Goal: Task Accomplishment & Management: Manage account settings

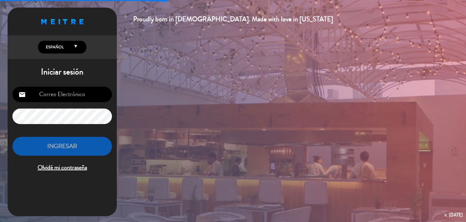
click at [81, 93] on input "email" at bounding box center [62, 93] width 100 height 15
type input "[EMAIL_ADDRESS][DOMAIN_NAME]"
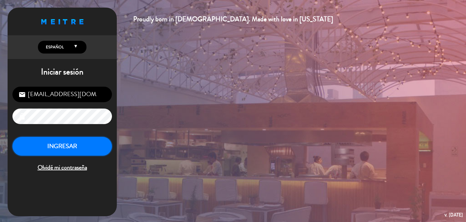
click at [92, 144] on button "INGRESAR" at bounding box center [62, 146] width 100 height 19
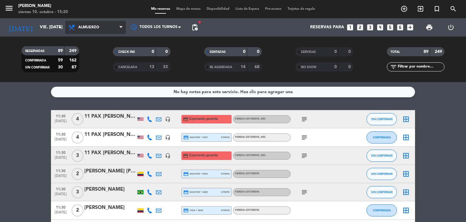
click at [96, 28] on span "Almuerzo" at bounding box center [88, 27] width 21 height 4
click at [92, 66] on div "menu [PERSON_NAME] 10. octubre - 15:20 Mis reservas Mapa de mesas Disponibilida…" at bounding box center [233, 41] width 466 height 82
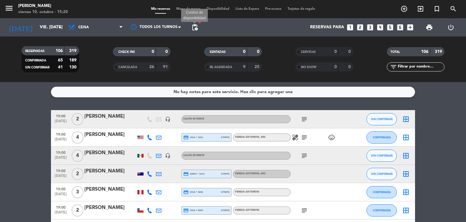
click at [194, 25] on span "pending_actions" at bounding box center [194, 27] width 7 height 7
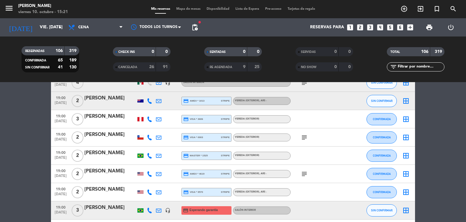
scroll to position [85, 0]
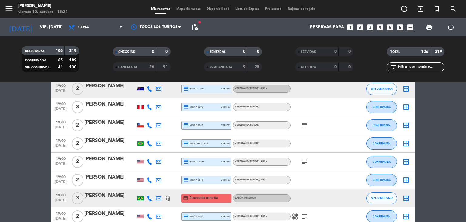
click at [303, 128] on icon "subject" at bounding box center [304, 124] width 7 height 7
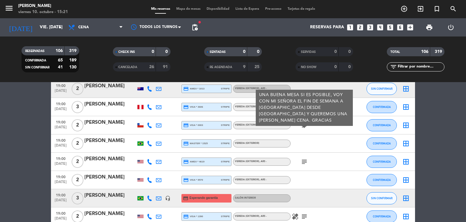
click at [305, 161] on icon "subject" at bounding box center [304, 161] width 7 height 7
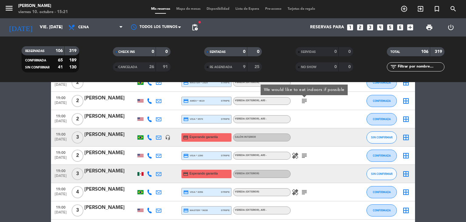
scroll to position [158, 0]
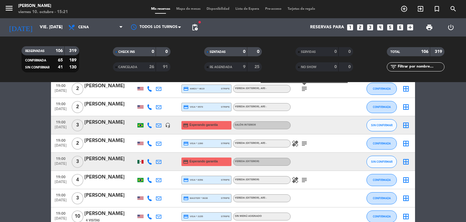
click at [302, 145] on icon "subject" at bounding box center [304, 143] width 7 height 7
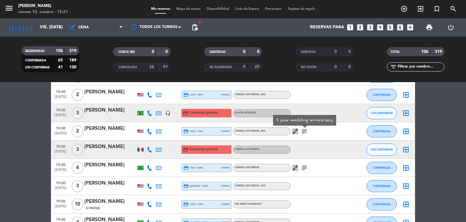
scroll to position [182, 0]
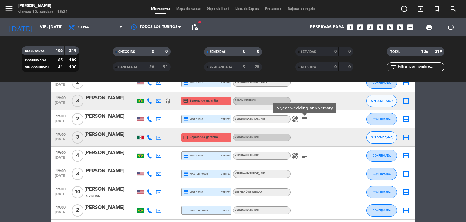
click at [305, 154] on icon "subject" at bounding box center [304, 155] width 7 height 7
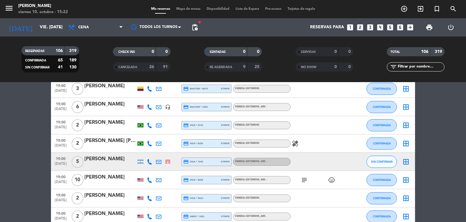
scroll to position [352, 0]
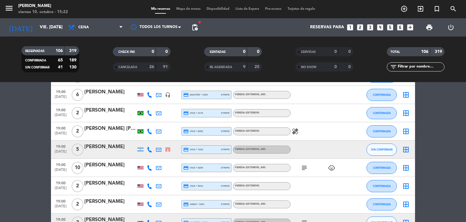
click at [303, 170] on icon "subject" at bounding box center [304, 167] width 7 height 7
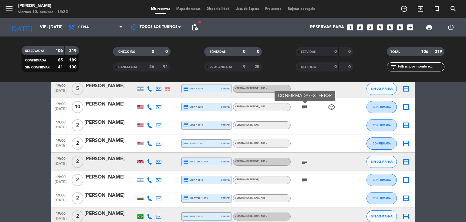
scroll to position [425, 0]
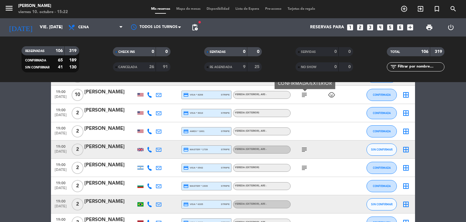
click at [304, 149] on icon "subject" at bounding box center [304, 149] width 7 height 7
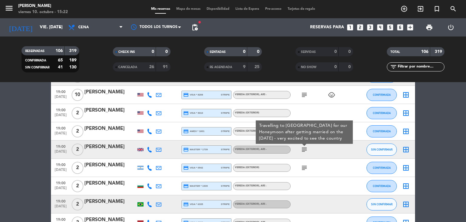
click at [303, 169] on icon "subject" at bounding box center [304, 167] width 7 height 7
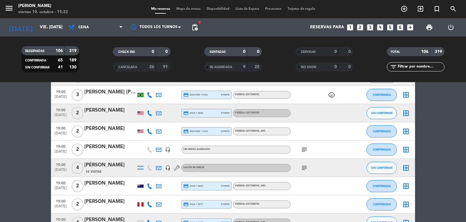
scroll to position [619, 0]
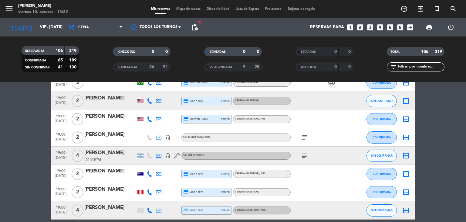
click at [308, 159] on div "subject" at bounding box center [318, 155] width 55 height 18
click at [303, 154] on icon "subject" at bounding box center [304, 155] width 7 height 7
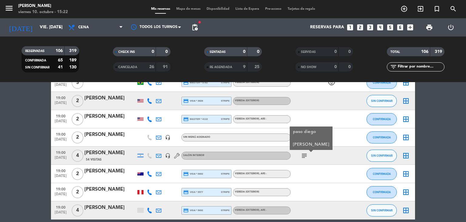
click at [300, 104] on div at bounding box center [318, 101] width 55 height 18
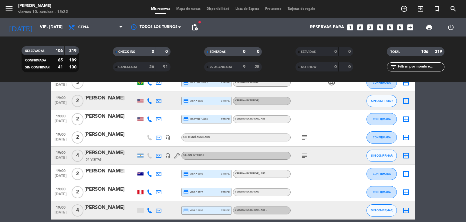
click at [305, 137] on icon "subject" at bounding box center [304, 137] width 7 height 7
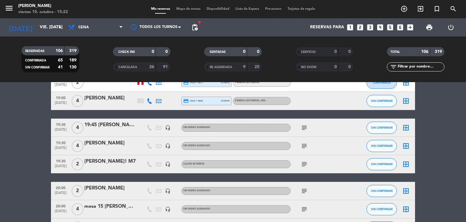
scroll to position [740, 0]
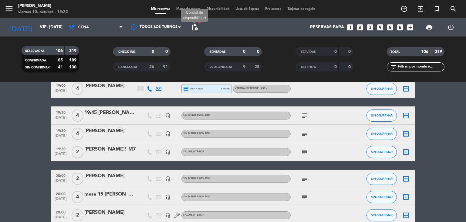
click at [197, 27] on span "pending_actions" at bounding box center [194, 27] width 7 height 7
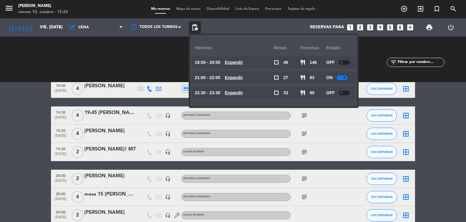
click at [242, 62] on u "Expandir" at bounding box center [234, 62] width 18 height 5
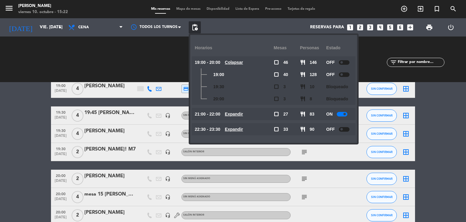
click at [242, 62] on u "Colapsar" at bounding box center [234, 62] width 18 height 5
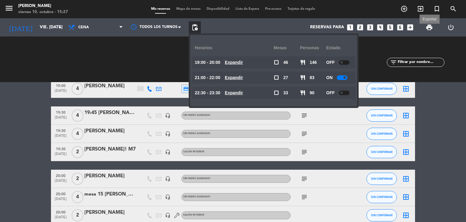
click at [429, 28] on span "print" at bounding box center [429, 27] width 7 height 7
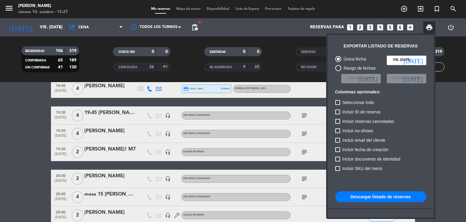
click at [378, 195] on button "Descargar listado de reservas" at bounding box center [380, 196] width 91 height 11
click at [284, 38] on div at bounding box center [233, 111] width 466 height 222
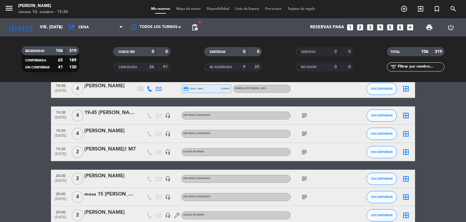
click at [405, 66] on input "text" at bounding box center [420, 66] width 47 height 7
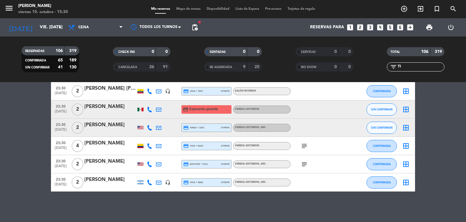
scroll to position [46, 0]
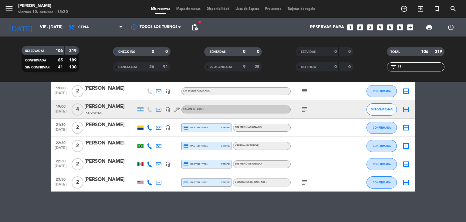
type input "TI"
click at [124, 91] on div "[PERSON_NAME]" at bounding box center [110, 88] width 52 height 8
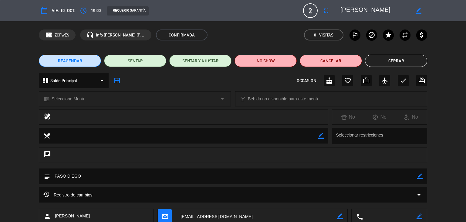
click at [127, 194] on div "Registro de cambios arrow_drop_down" at bounding box center [232, 194] width 379 height 7
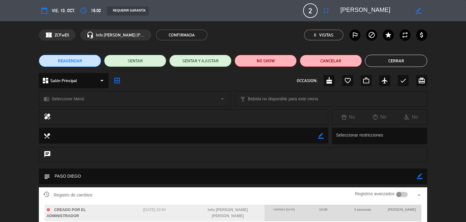
click at [396, 56] on button "Cerrar" at bounding box center [396, 61] width 62 height 12
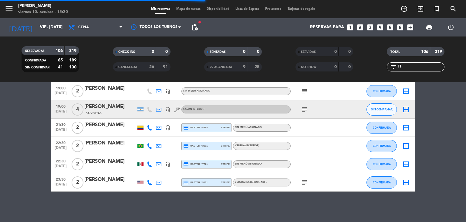
click at [109, 110] on div "[PERSON_NAME]" at bounding box center [110, 107] width 52 height 8
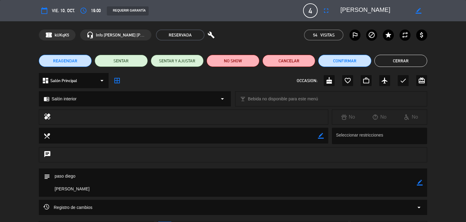
click at [150, 207] on div "Registro de cambios arrow_drop_down" at bounding box center [232, 206] width 379 height 7
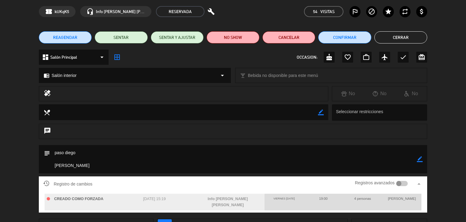
scroll to position [24, 0]
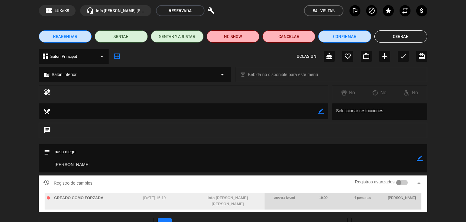
click at [400, 35] on button "Cerrar" at bounding box center [400, 36] width 53 height 12
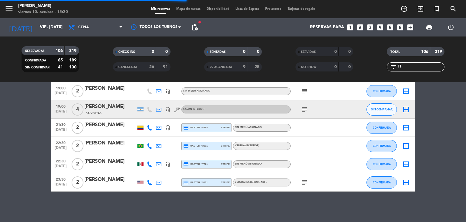
click at [107, 93] on div at bounding box center [110, 95] width 52 height 5
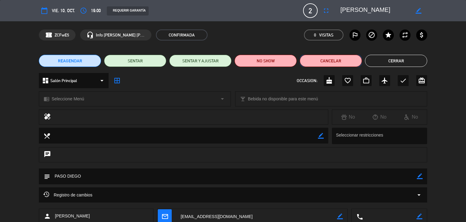
click at [332, 63] on button "Cancelar" at bounding box center [331, 61] width 62 height 12
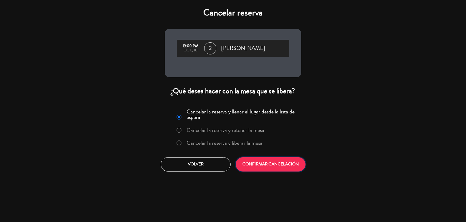
click at [284, 170] on button "CONFIRMAR CANCELACIÓN" at bounding box center [271, 164] width 70 height 14
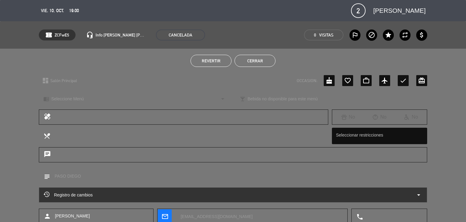
click at [267, 60] on button "Cerrar" at bounding box center [255, 61] width 41 height 12
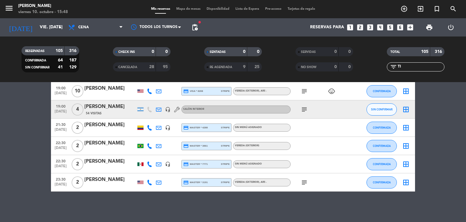
scroll to position [28, 0]
click at [196, 28] on span "pending_actions" at bounding box center [194, 27] width 7 height 7
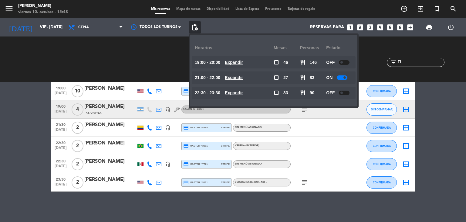
click at [235, 64] on u "Expandir" at bounding box center [234, 62] width 18 height 5
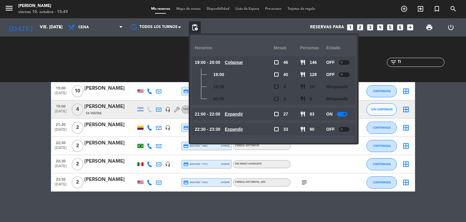
click at [243, 112] on u "Expandir" at bounding box center [234, 113] width 18 height 5
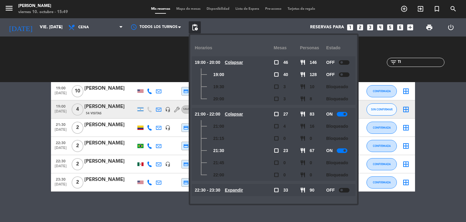
click at [241, 114] on u "Colapsar" at bounding box center [234, 113] width 18 height 5
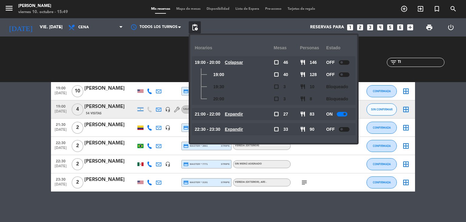
click at [242, 130] on u "Expandir" at bounding box center [234, 129] width 18 height 5
